Goal: Task Accomplishment & Management: Use online tool/utility

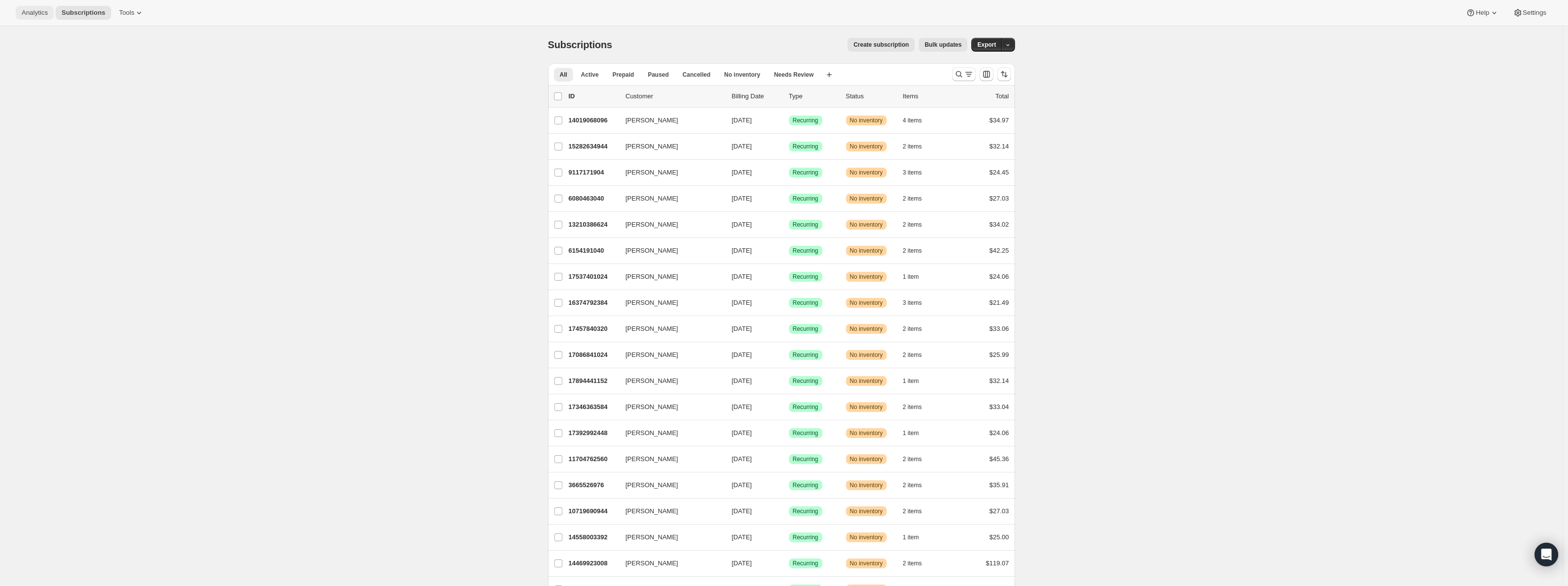
click at [45, 12] on span "Analytics" at bounding box center [35, 13] width 26 height 8
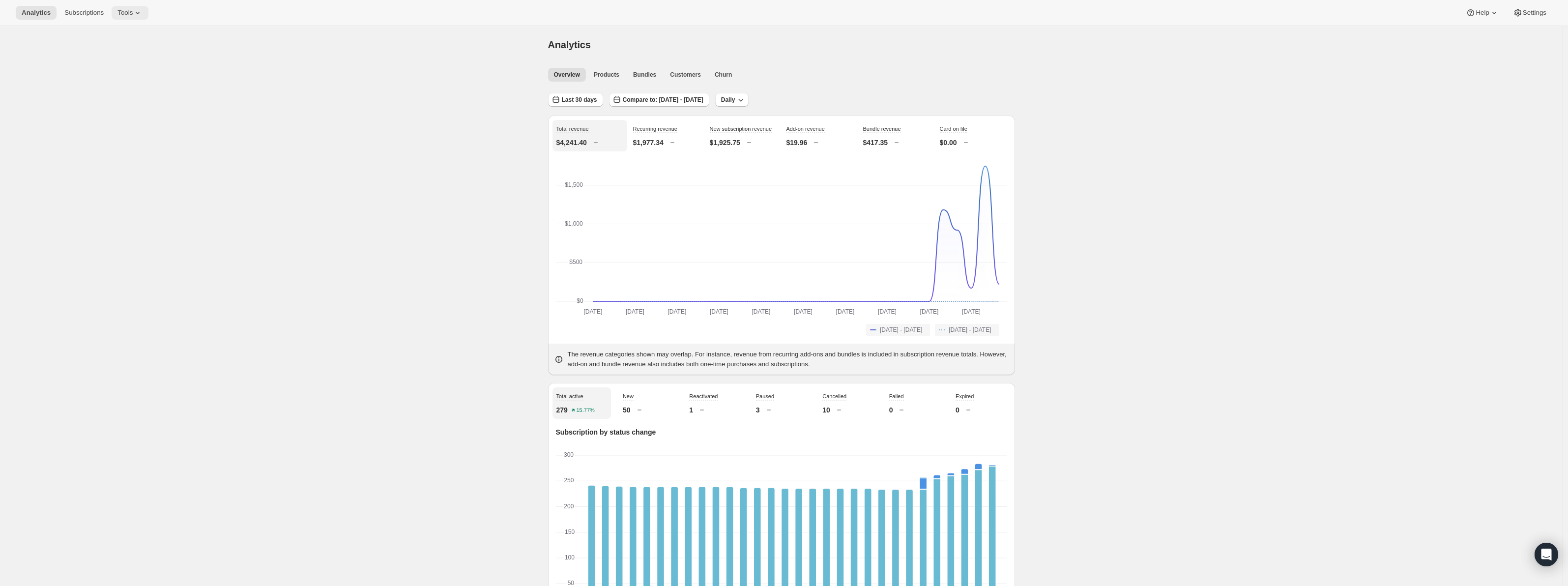
click at [133, 15] on icon at bounding box center [137, 13] width 10 height 10
click at [117, 122] on button "Inventory Projections Info Beta" at bounding box center [127, 116] width 106 height 15
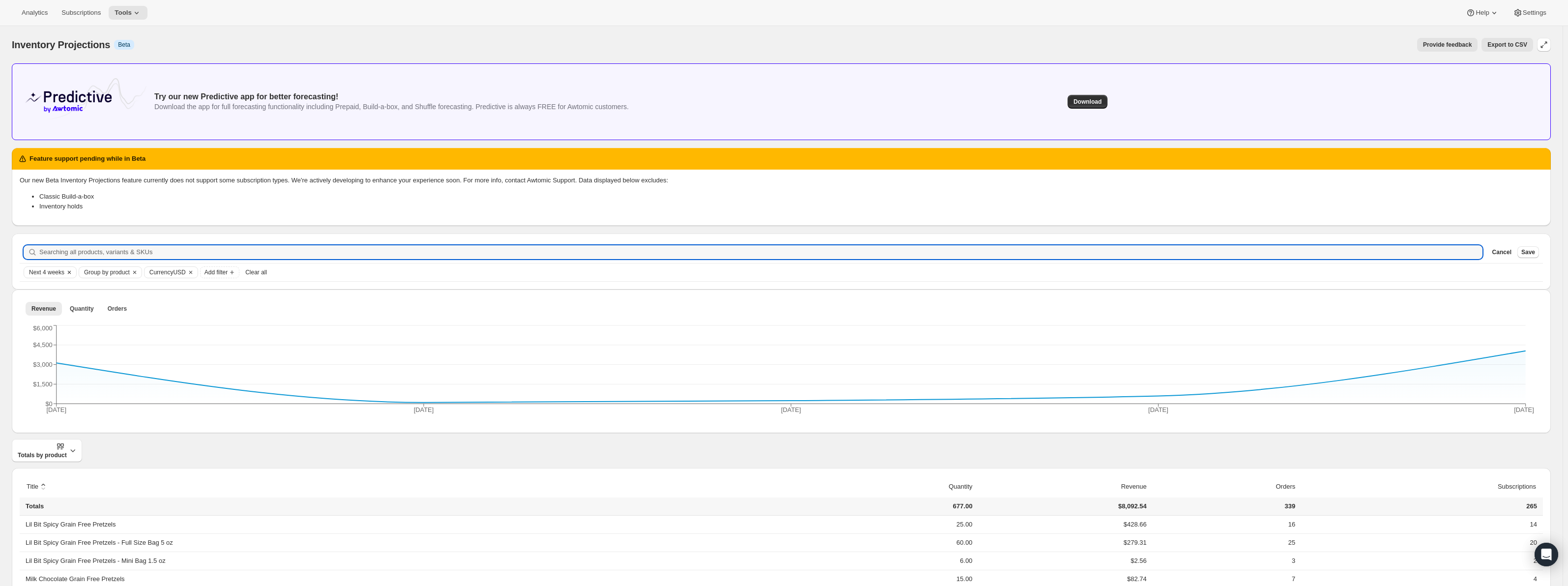
click at [66, 273] on icon "Clear" at bounding box center [69, 272] width 8 height 8
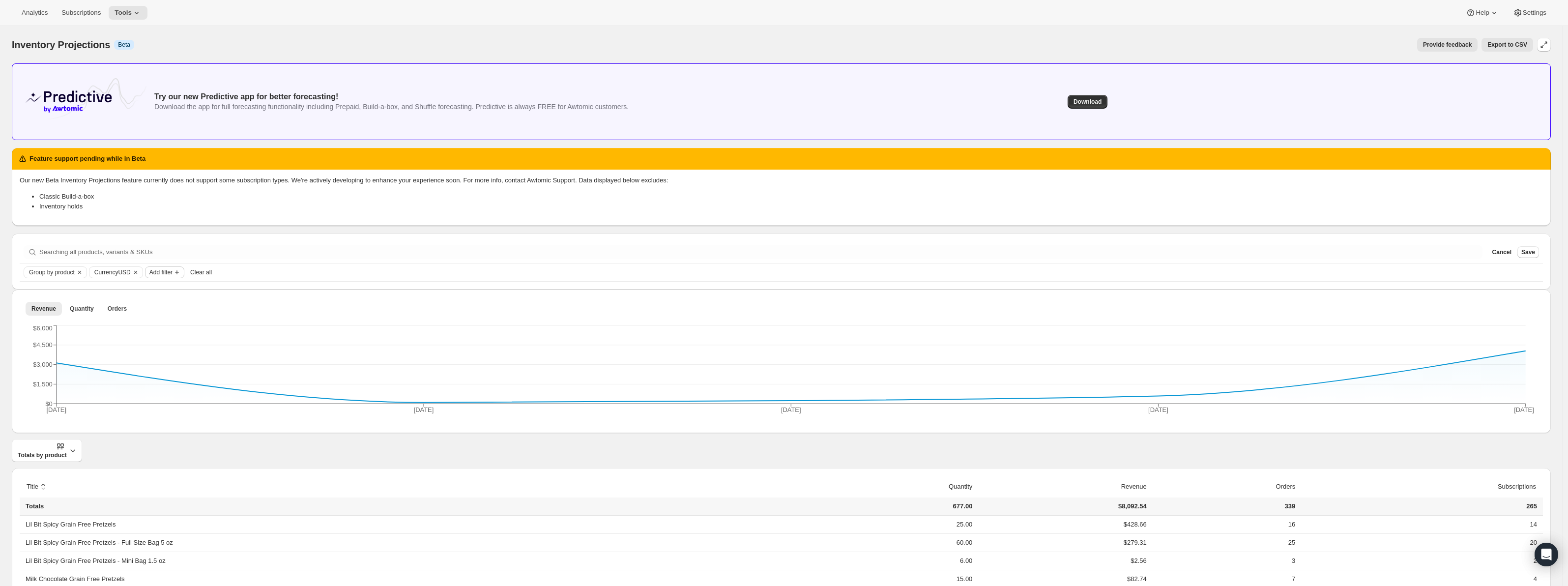
click at [167, 276] on span "Add filter" at bounding box center [160, 272] width 23 height 8
click at [169, 298] on button "Date Range" at bounding box center [165, 290] width 62 height 15
click at [165, 276] on button "Next 4 weeks" at bounding box center [166, 272] width 40 height 11
drag, startPoint x: 168, startPoint y: 302, endPoint x: 189, endPoint y: 305, distance: 21.2
click at [189, 305] on input "Date Range" at bounding box center [183, 300] width 64 height 14
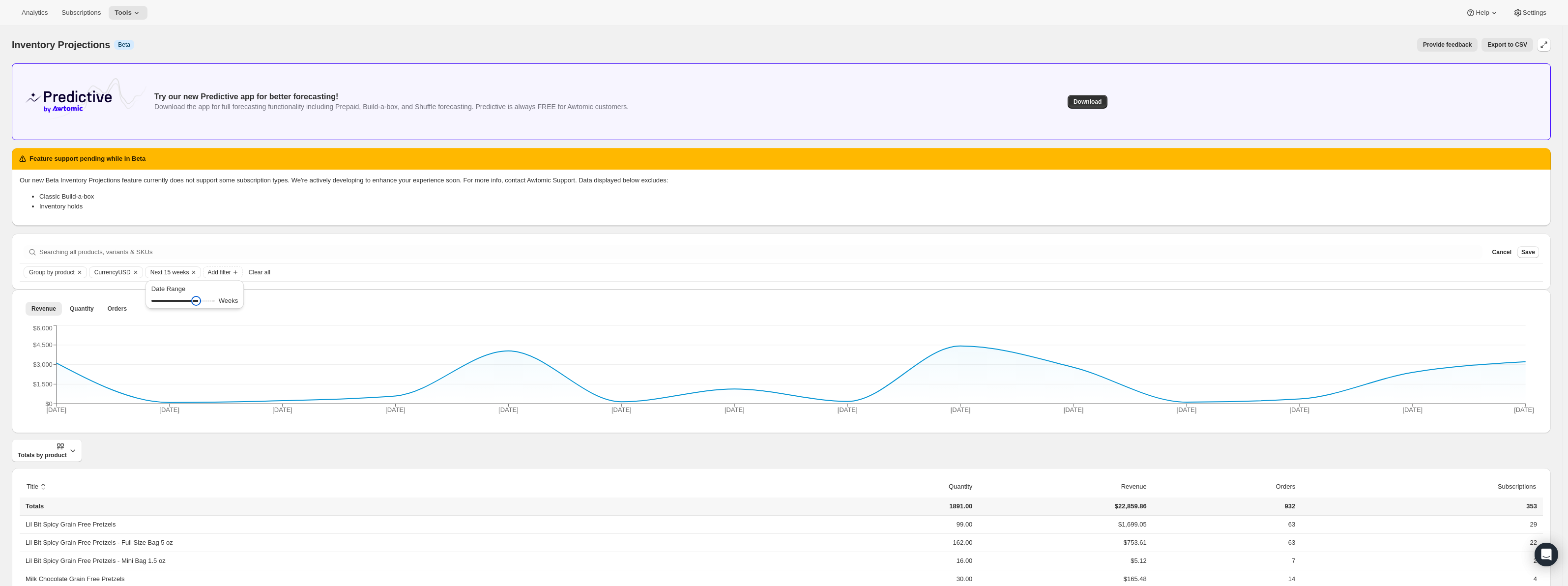
type input "15"
click at [197, 300] on input "Date Range" at bounding box center [183, 300] width 64 height 14
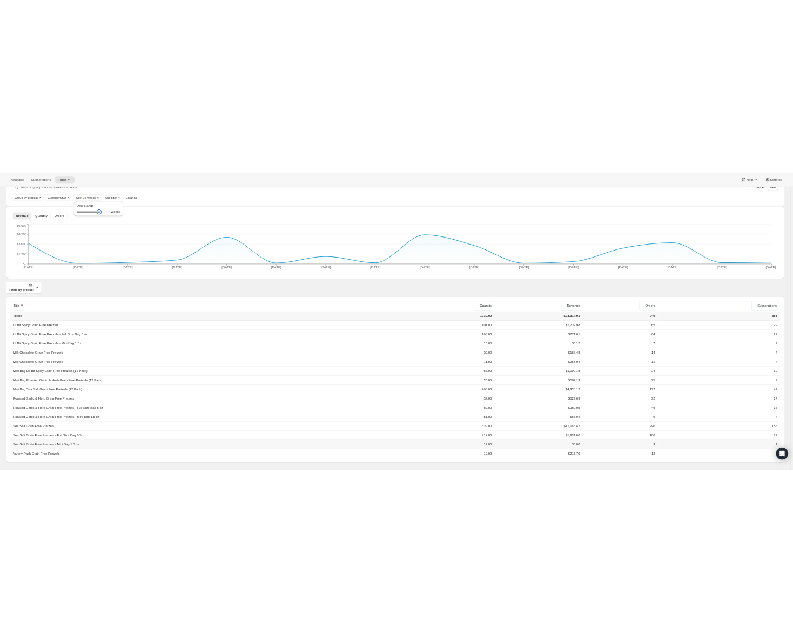
scroll to position [247, 0]
